Goal: Task Accomplishment & Management: Manage account settings

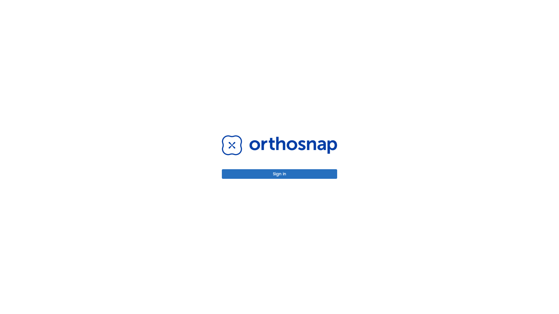
click at [279, 174] on button "Sign in" at bounding box center [279, 174] width 115 height 10
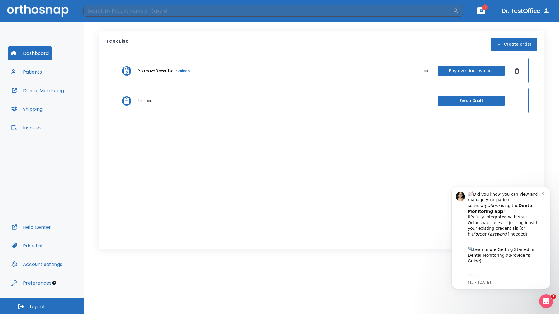
click at [42, 306] on span "Logout" at bounding box center [37, 307] width 15 height 6
